Goal: Use online tool/utility: Utilize a website feature to perform a specific function

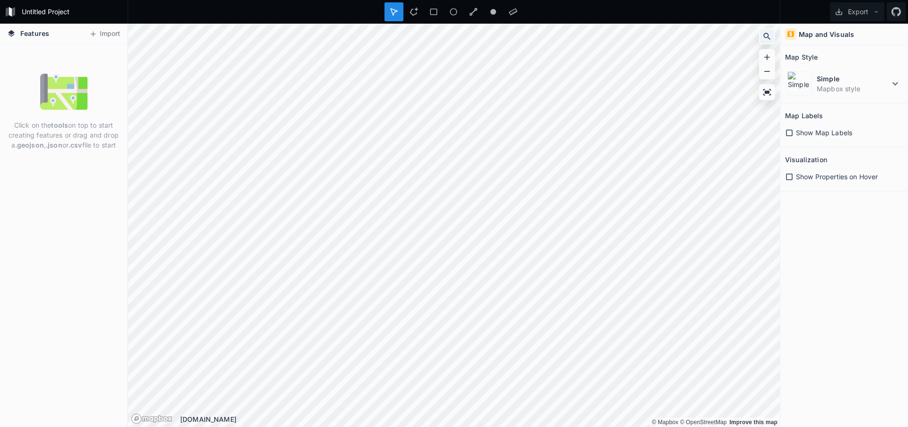
click at [767, 35] on icon at bounding box center [766, 36] width 9 height 9
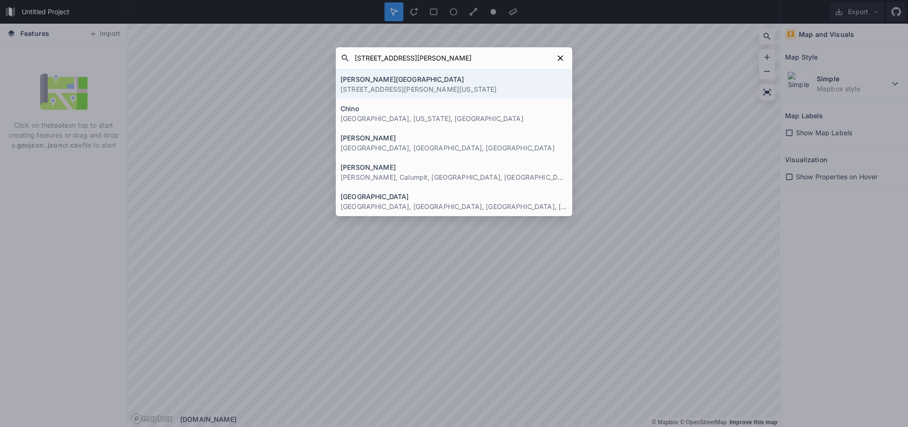
type input "[STREET_ADDRESS][PERSON_NAME]"
click at [449, 89] on p "[STREET_ADDRESS][PERSON_NAME][US_STATE]" at bounding box center [453, 89] width 227 height 10
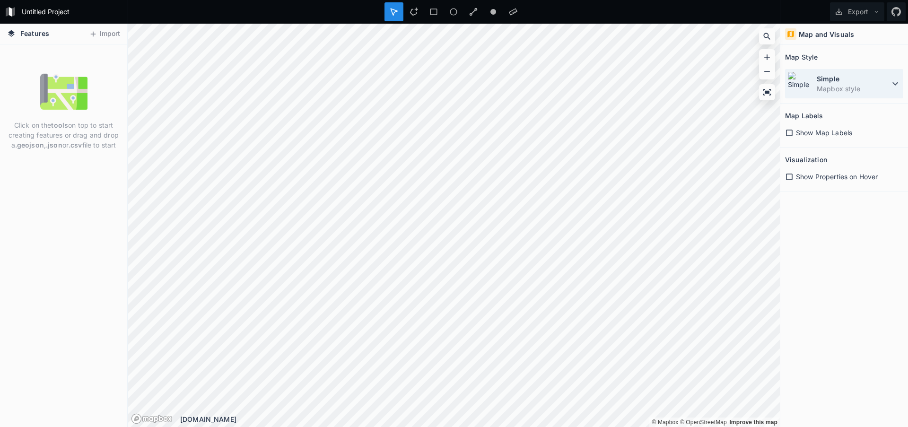
click at [851, 89] on dd "Mapbox style" at bounding box center [853, 89] width 73 height 10
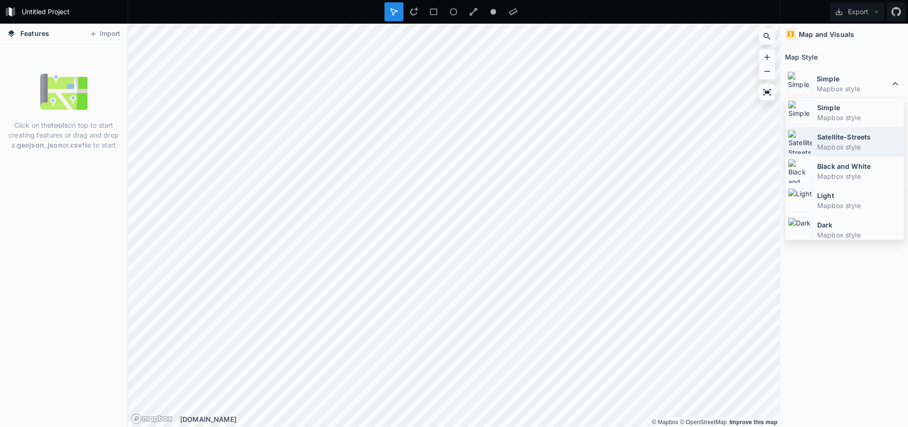
click at [861, 137] on dt "Satellite-Streets" at bounding box center [859, 137] width 84 height 10
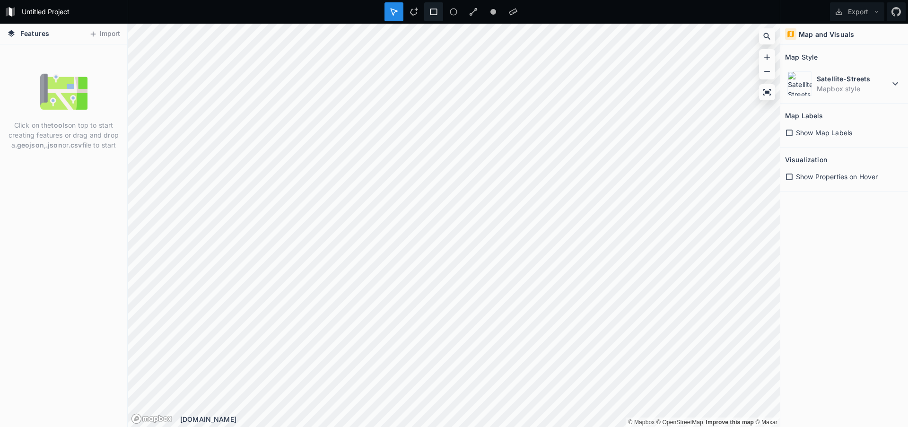
click at [425, 14] on div at bounding box center [433, 11] width 19 height 19
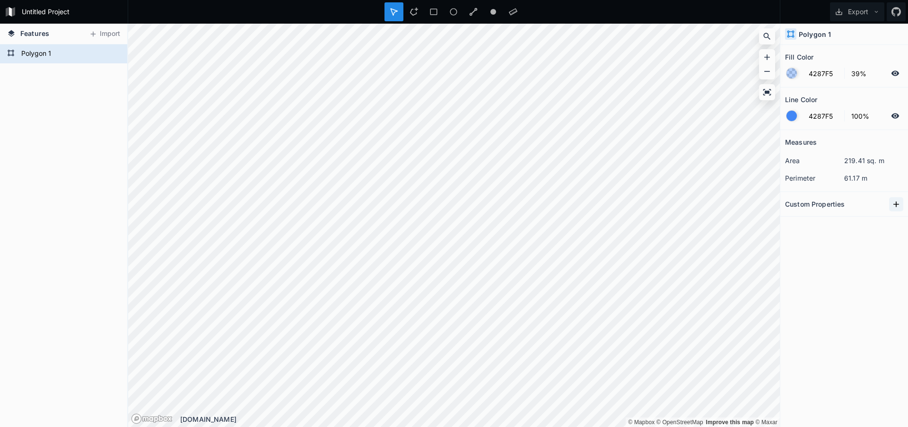
click at [894, 207] on icon at bounding box center [895, 204] width 9 height 9
click at [472, 12] on icon at bounding box center [474, 12] width 8 height 8
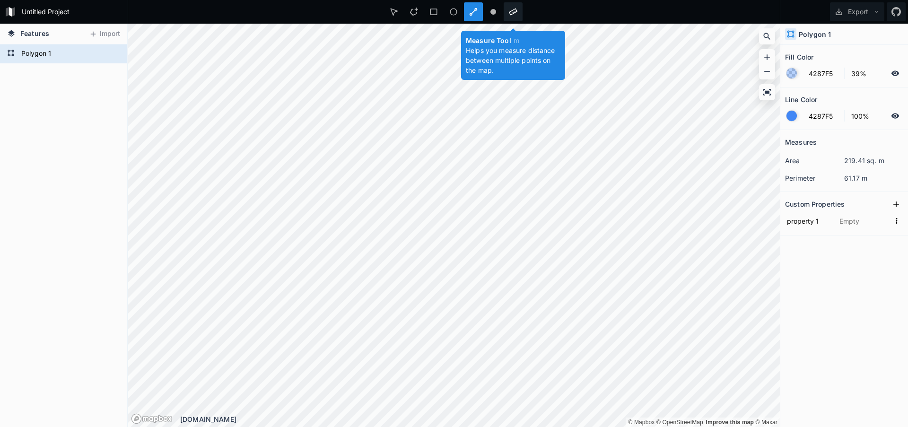
click at [512, 13] on icon at bounding box center [513, 12] width 9 height 7
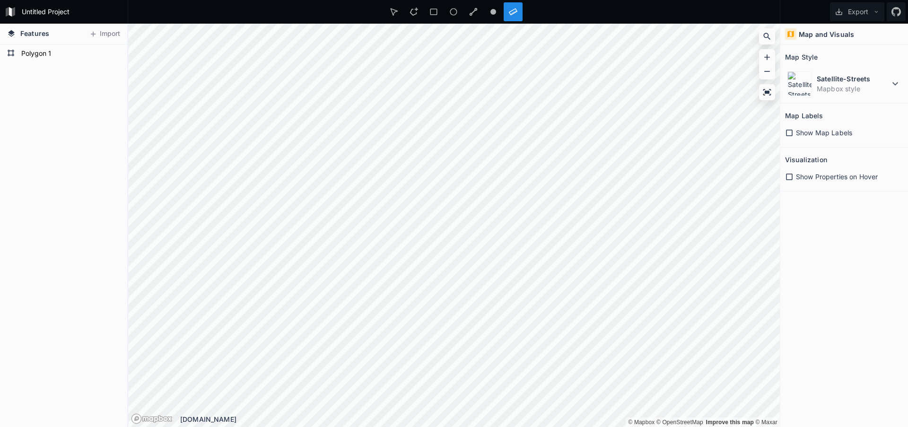
click at [514, 18] on div at bounding box center [513, 11] width 19 height 19
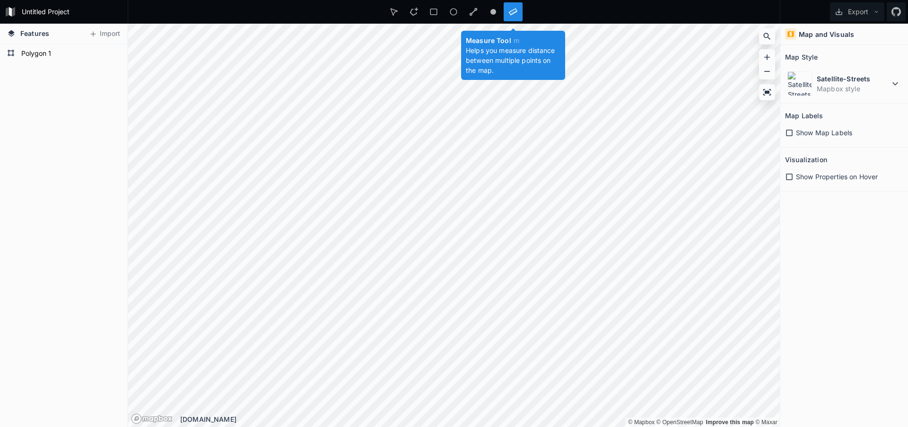
click at [514, 15] on icon at bounding box center [513, 12] width 9 height 9
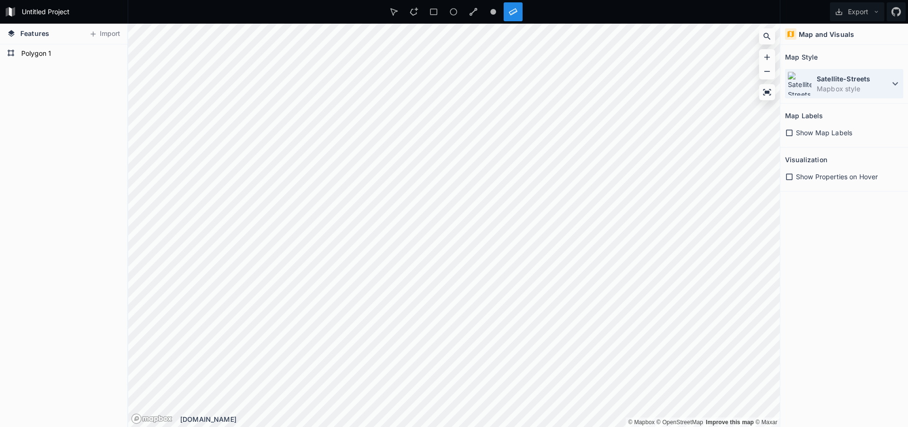
click at [894, 82] on icon at bounding box center [894, 83] width 11 height 11
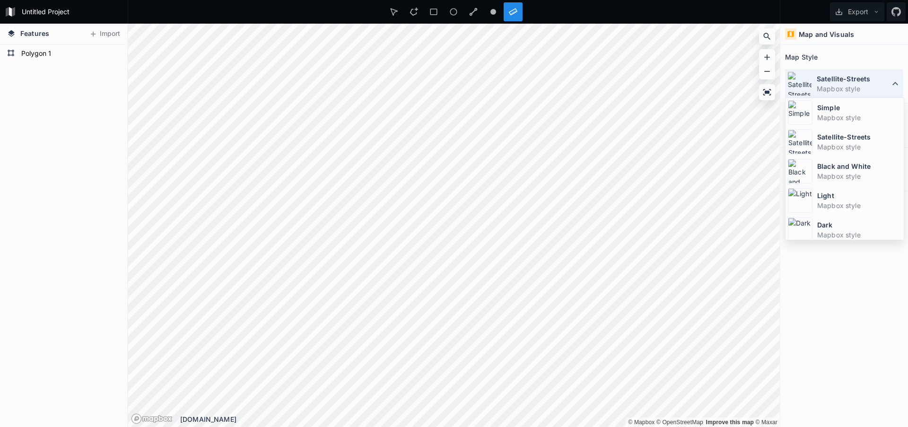
click at [894, 82] on icon at bounding box center [895, 83] width 6 height 3
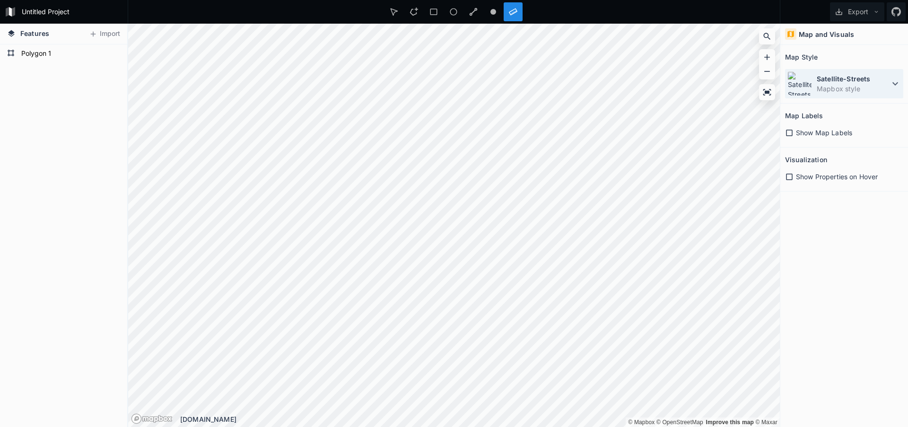
click at [894, 82] on icon at bounding box center [894, 83] width 11 height 11
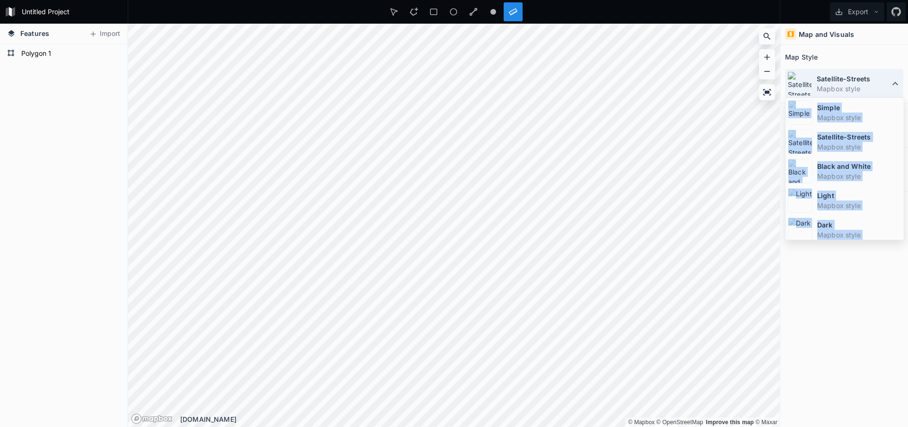
click at [894, 82] on icon at bounding box center [895, 83] width 6 height 3
